Goal: Task Accomplishment & Management: Use online tool/utility

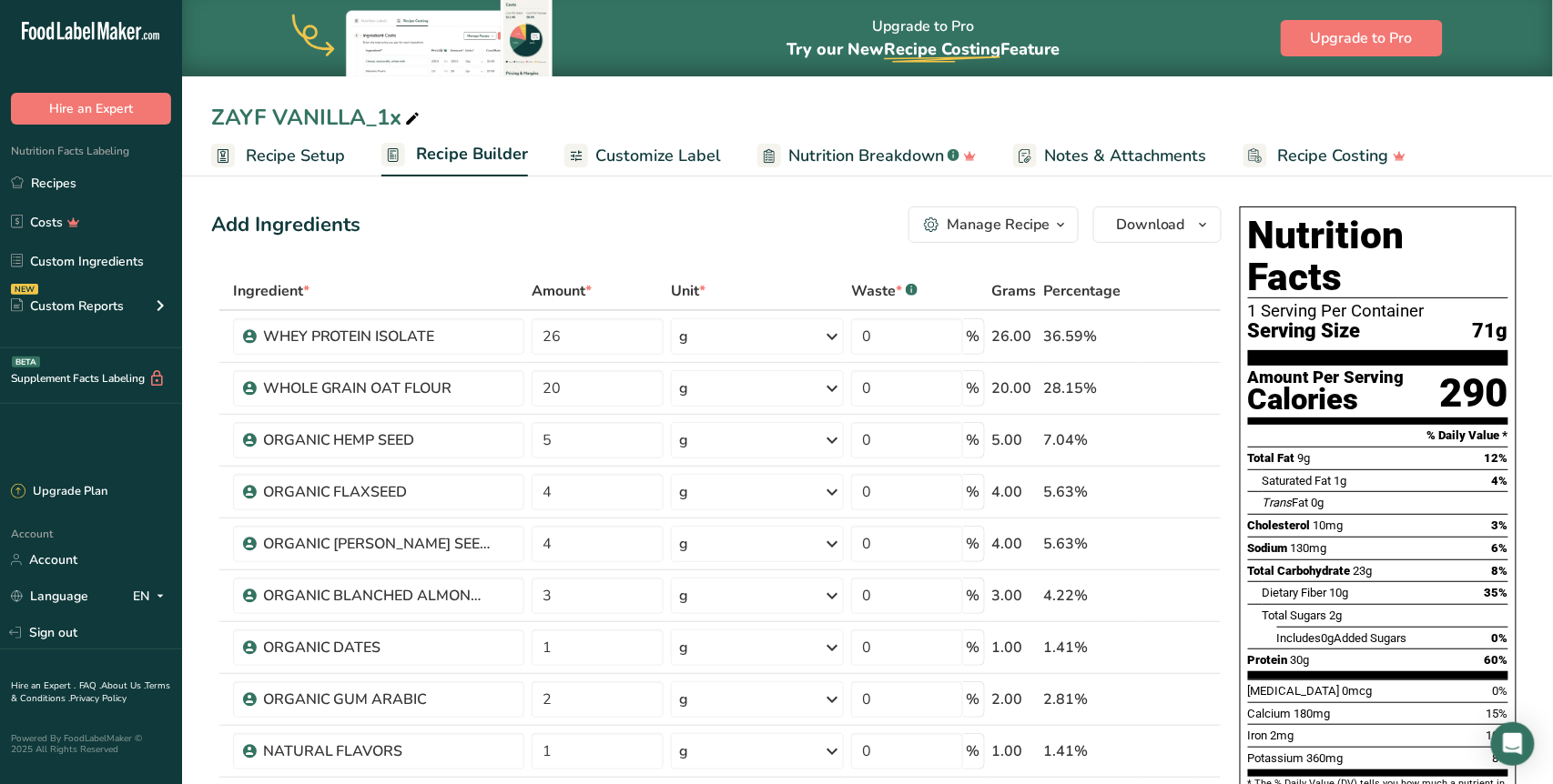
click at [714, 157] on span "Customize Label" at bounding box center [659, 156] width 126 height 25
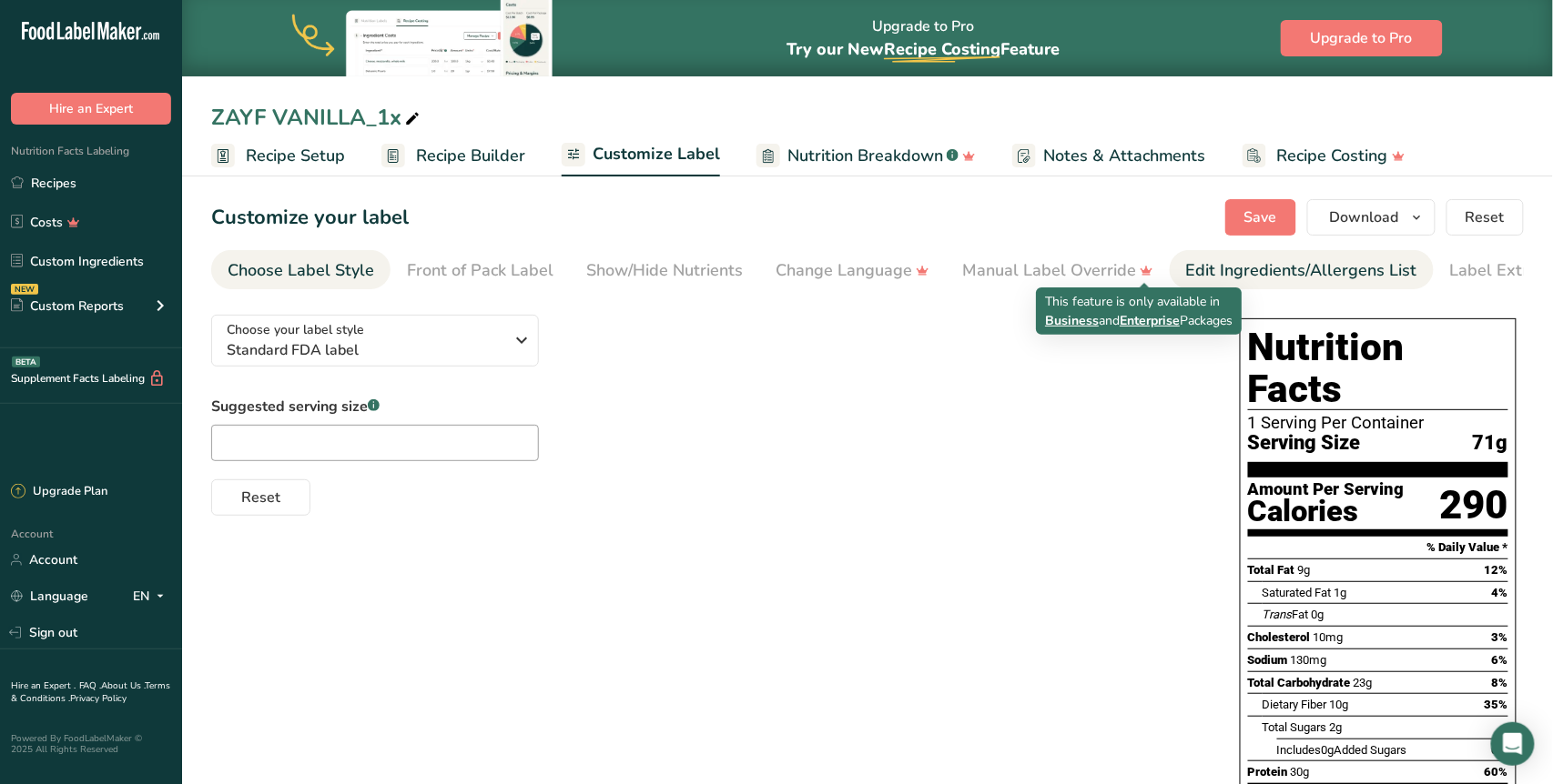
click at [1198, 262] on div "Edit Ingredients/Allergens List" at bounding box center [1301, 271] width 231 height 25
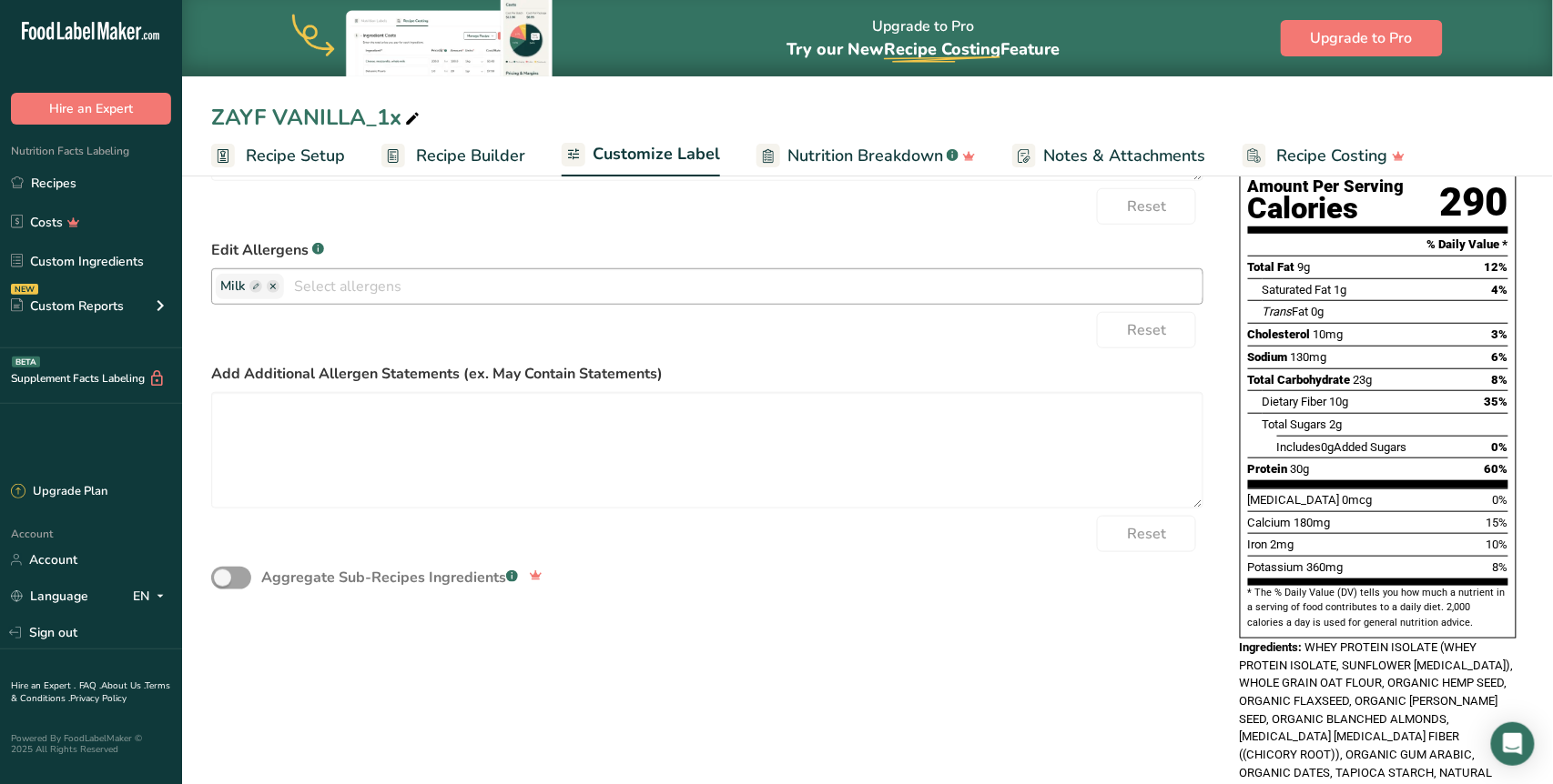
scroll to position [304, 0]
click at [355, 294] on input "text" at bounding box center [743, 285] width 918 height 28
click at [338, 342] on link "Tree Nuts" at bounding box center [707, 352] width 990 height 30
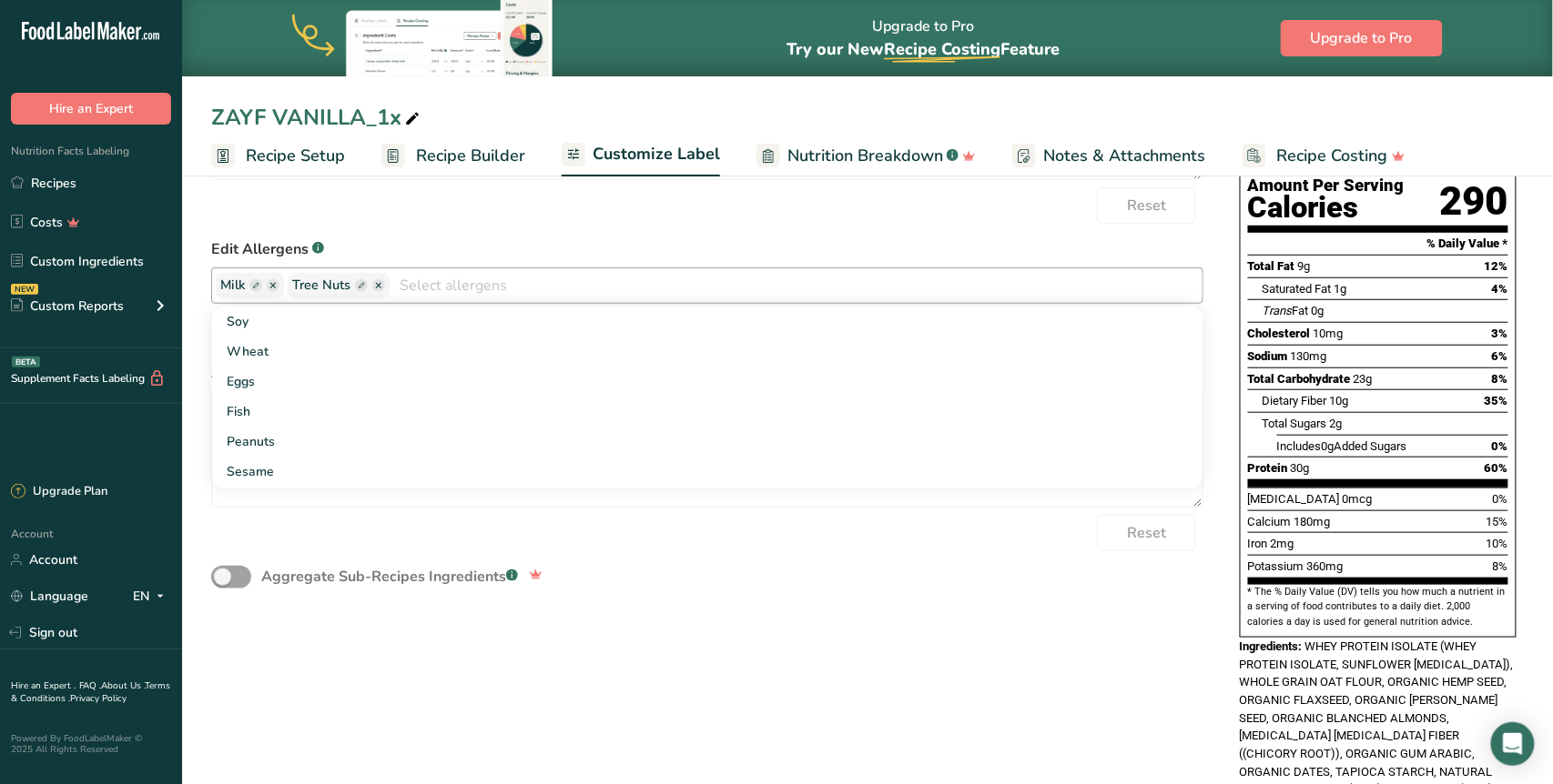
click at [421, 290] on input "text" at bounding box center [795, 285] width 812 height 28
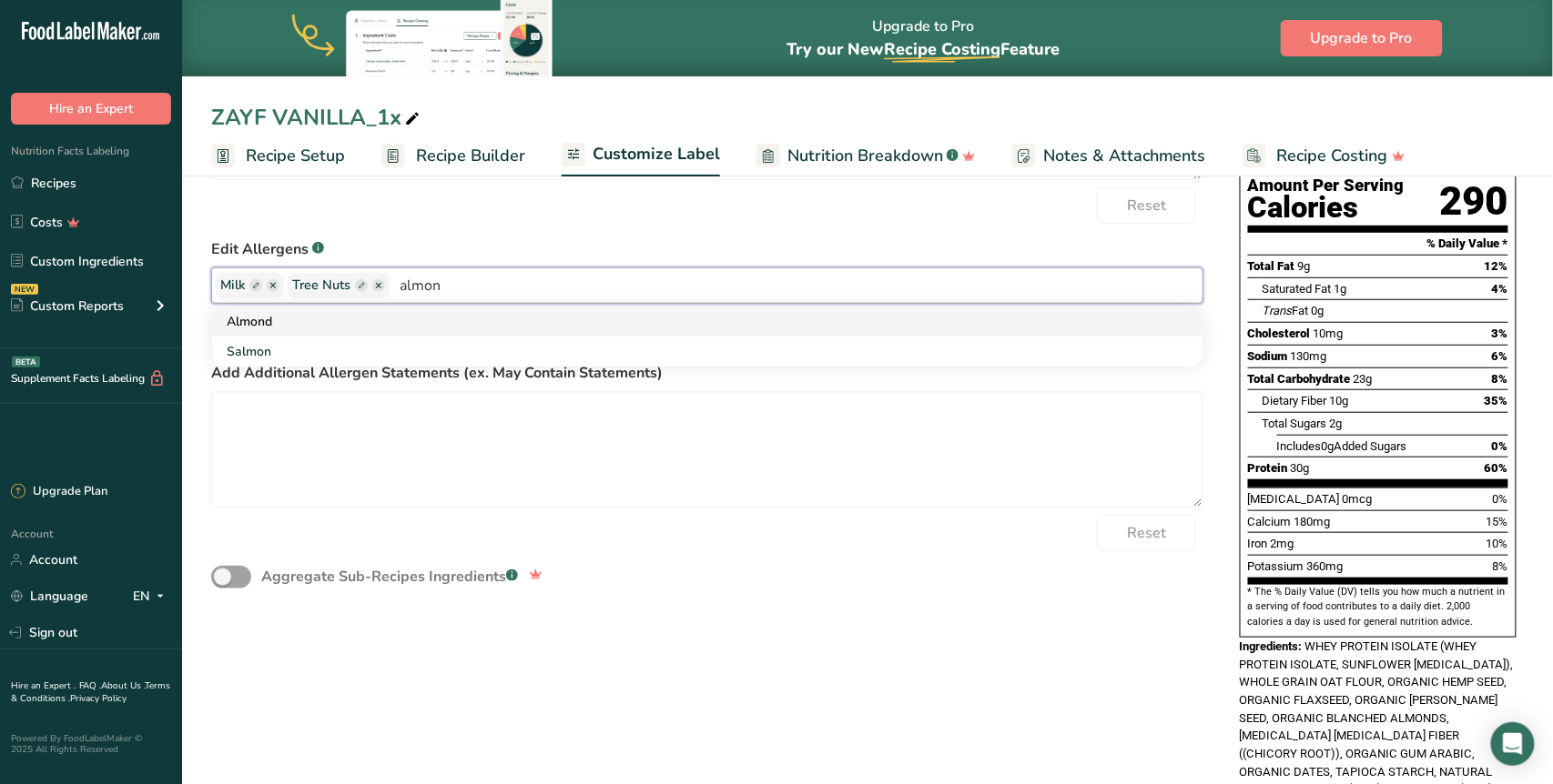
type input "almon"
click at [291, 320] on link "Almond" at bounding box center [707, 322] width 990 height 30
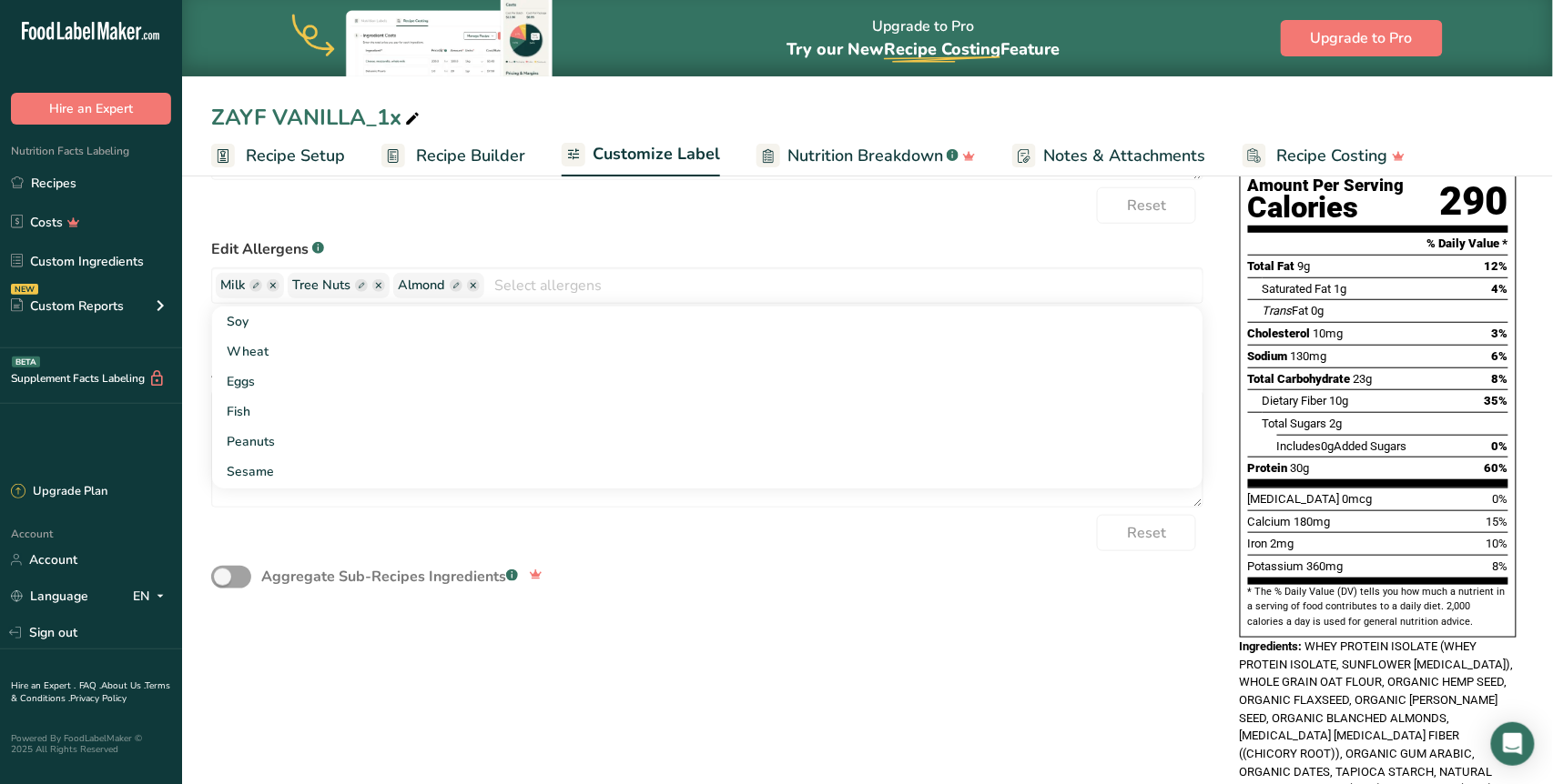
click at [720, 250] on label "Edit Allergens .a-a{fill:#347362;}.b-a{fill:#fff;}" at bounding box center [707, 250] width 992 height 22
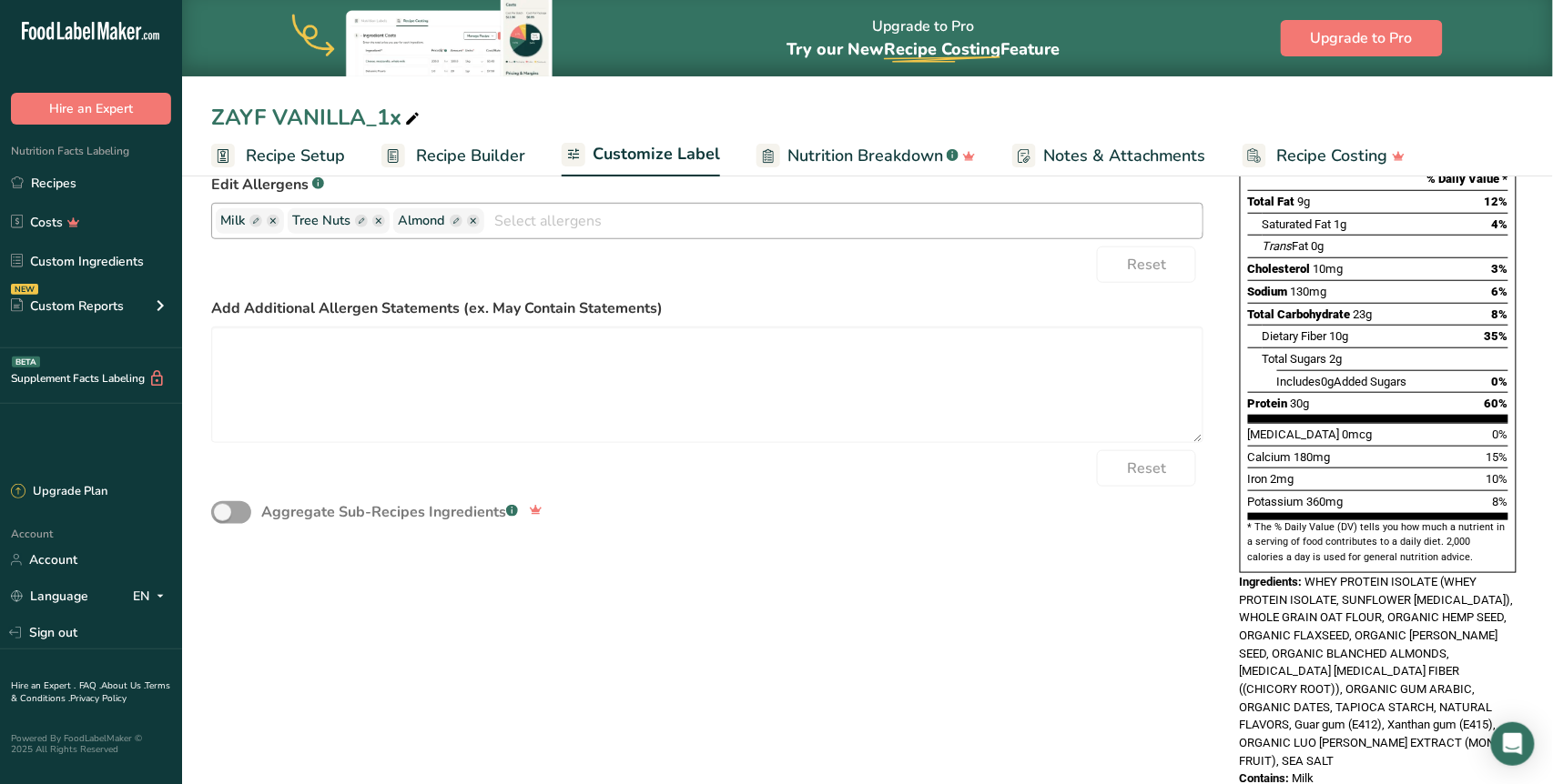
click at [375, 223] on ellipse "button" at bounding box center [378, 221] width 13 height 13
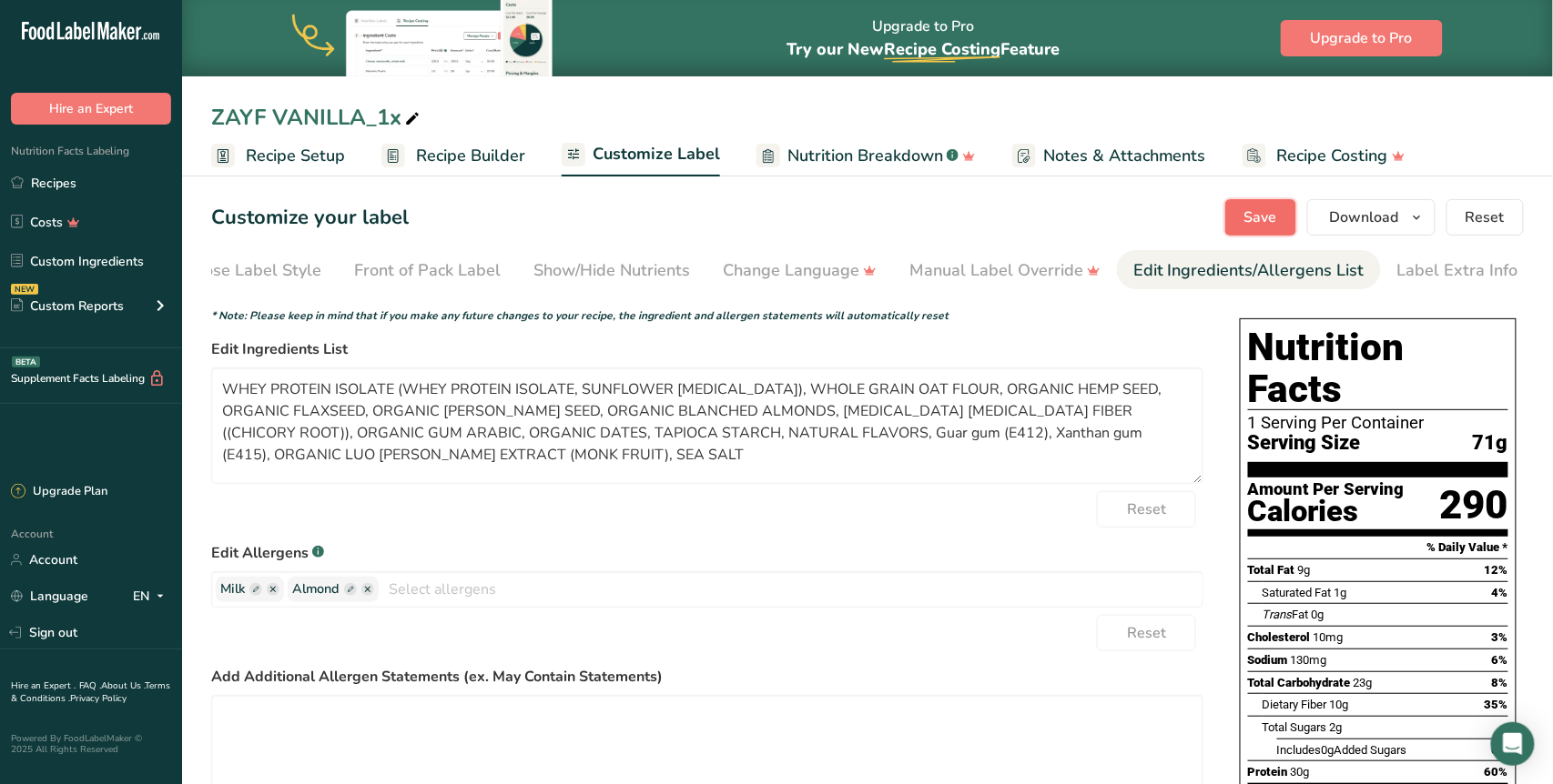
click at [1259, 214] on span "Save" at bounding box center [1260, 218] width 33 height 22
